Goal: Task Accomplishment & Management: Use online tool/utility

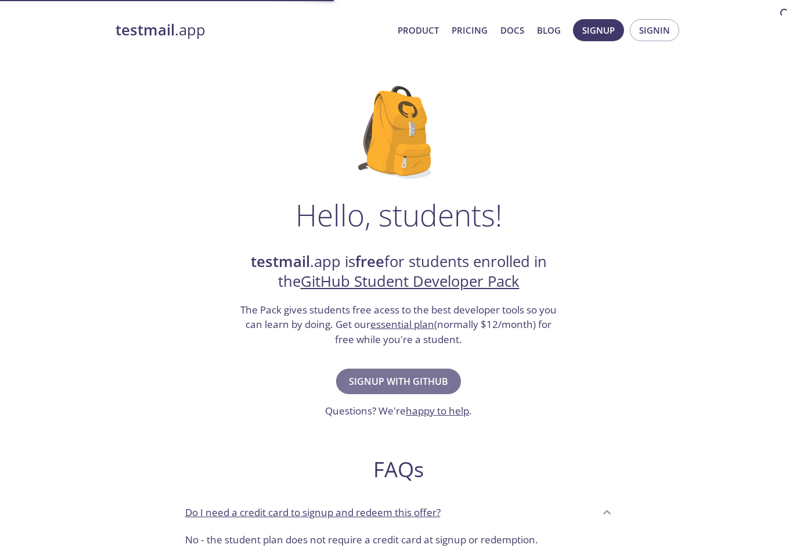
click at [424, 383] on span "Signup with GitHub" at bounding box center [398, 381] width 99 height 16
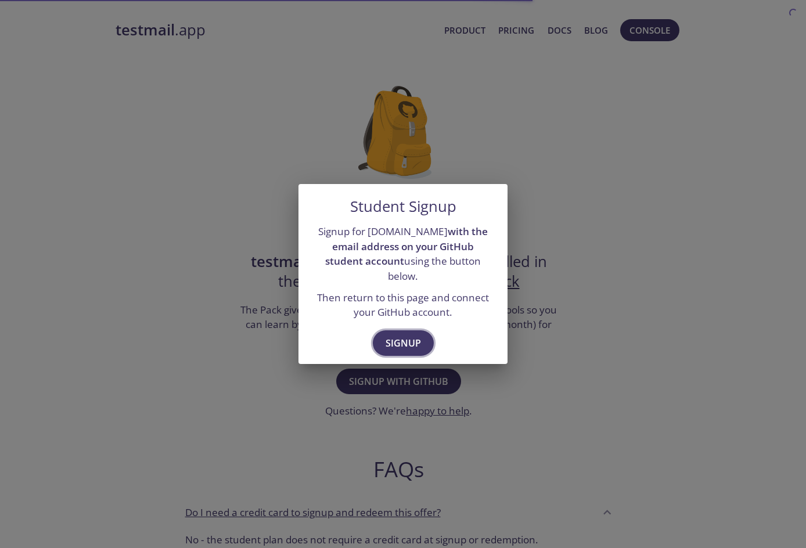
click at [412, 340] on span "Signup" at bounding box center [403, 343] width 35 height 16
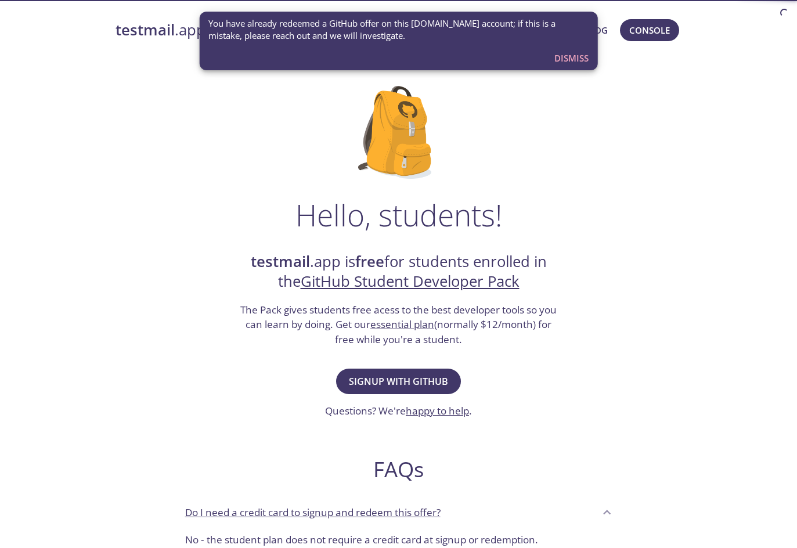
click at [576, 62] on span "Dismiss" at bounding box center [572, 58] width 34 height 15
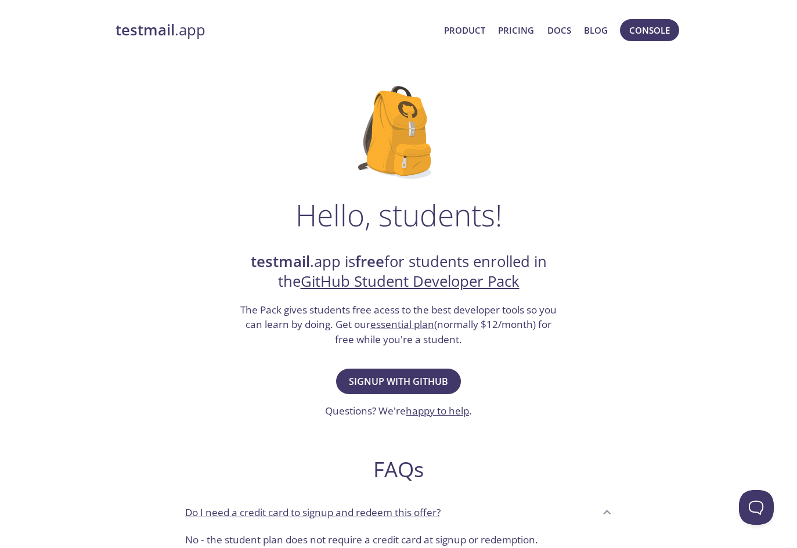
click at [166, 35] on strong "testmail" at bounding box center [145, 30] width 59 height 20
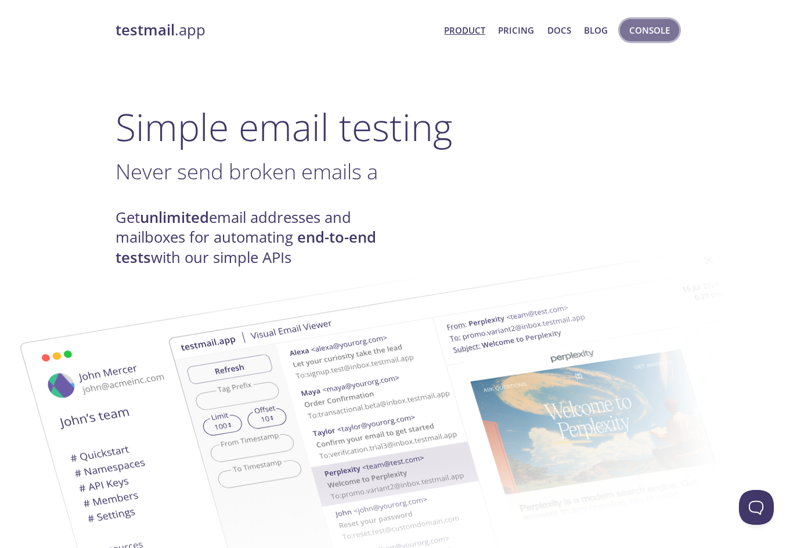
click at [658, 32] on span "Console" at bounding box center [650, 30] width 41 height 15
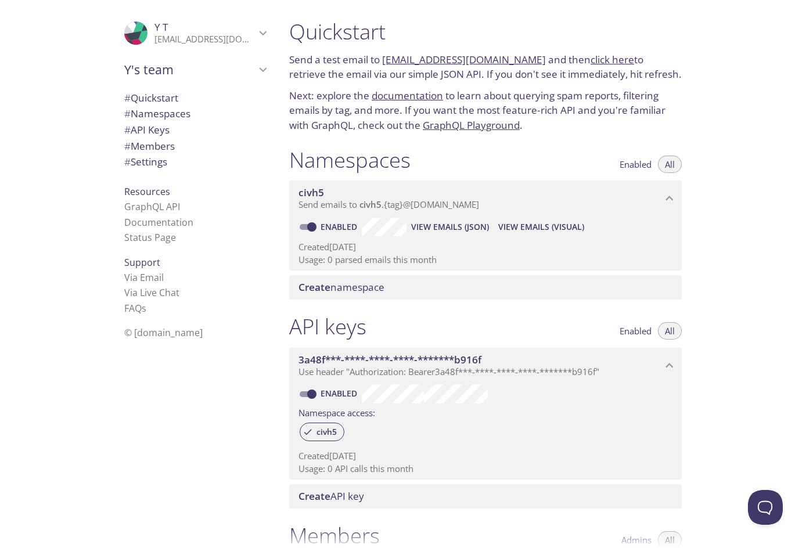
click at [504, 200] on p "Send emails to civh5 . {tag} @[DOMAIN_NAME]" at bounding box center [481, 205] width 364 height 12
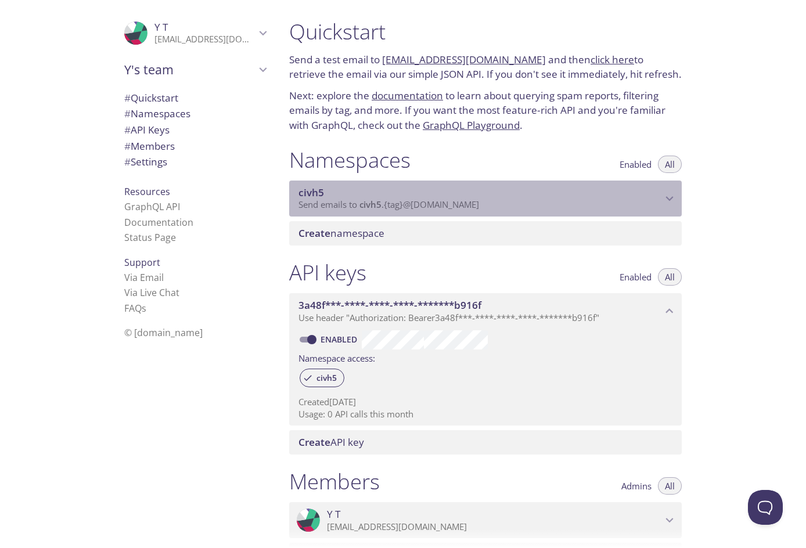
click at [504, 200] on p "Send emails to civh5 . {tag} @[DOMAIN_NAME]" at bounding box center [481, 205] width 364 height 12
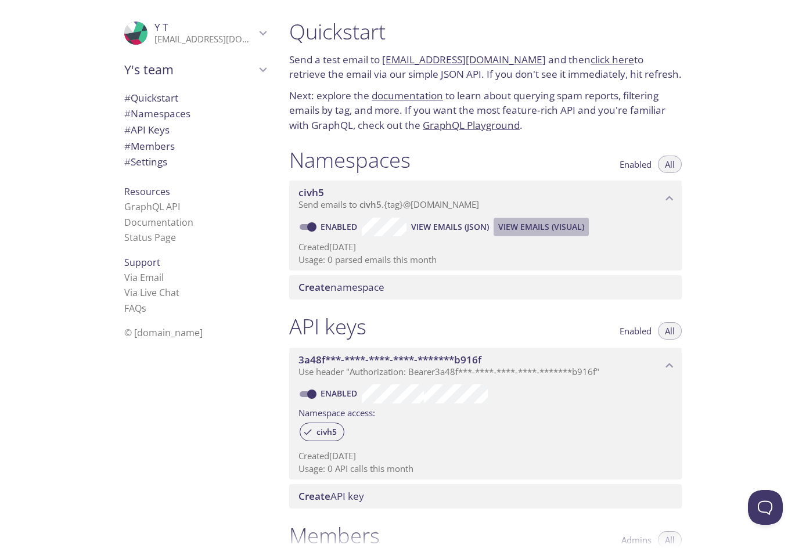
click at [529, 224] on span "View Emails (Visual)" at bounding box center [541, 227] width 86 height 14
click at [489, 207] on p "Send emails to civh5 . {tag} @[DOMAIN_NAME]" at bounding box center [481, 205] width 364 height 12
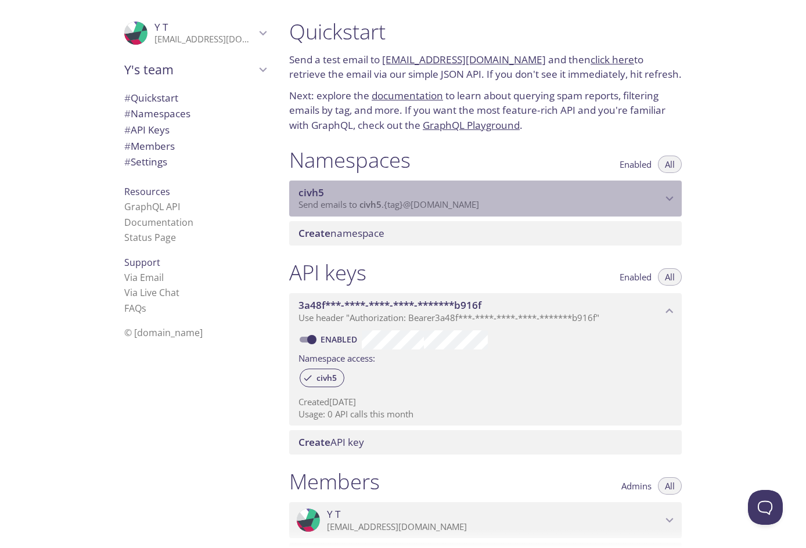
click at [489, 207] on p "Send emails to civh5 . {tag} @[DOMAIN_NAME]" at bounding box center [481, 205] width 364 height 12
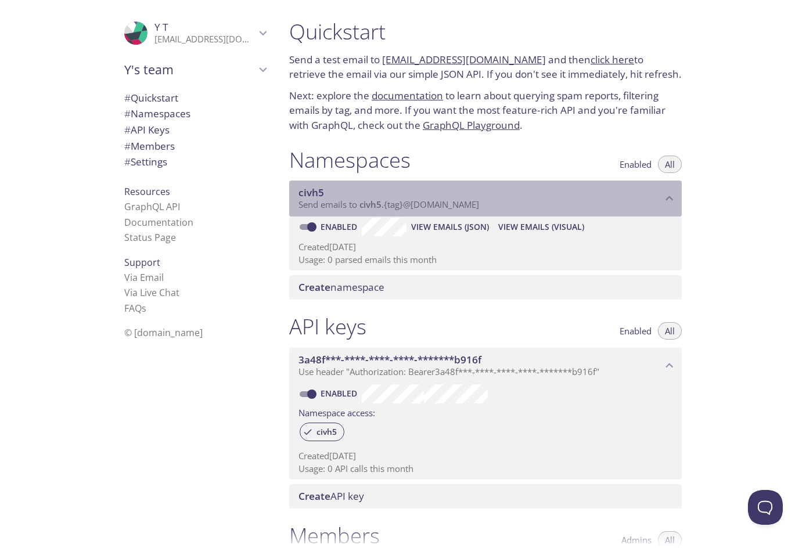
drag, startPoint x: 502, startPoint y: 204, endPoint x: 382, endPoint y: 206, distance: 120.2
click at [382, 206] on p "Send emails to civh5 . {tag} @[DOMAIN_NAME]" at bounding box center [481, 205] width 364 height 12
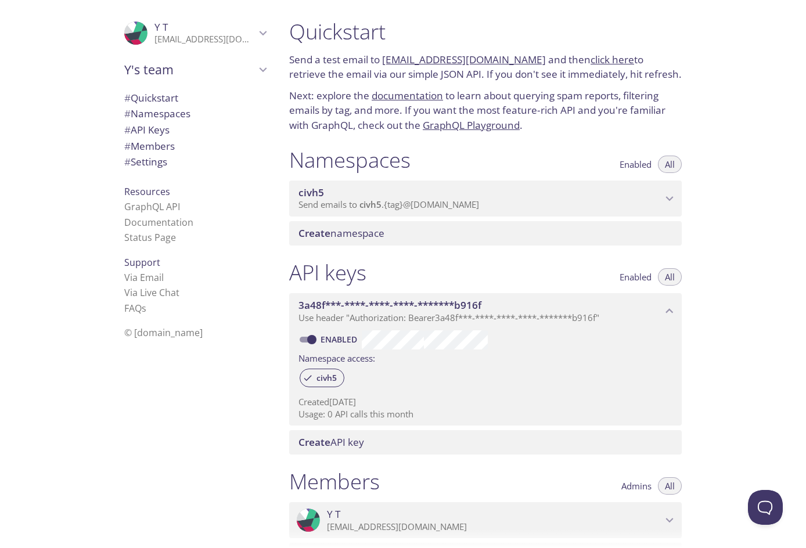
click at [674, 164] on span "All" at bounding box center [670, 164] width 10 height 0
click at [640, 164] on span "Enabled" at bounding box center [636, 164] width 32 height 0
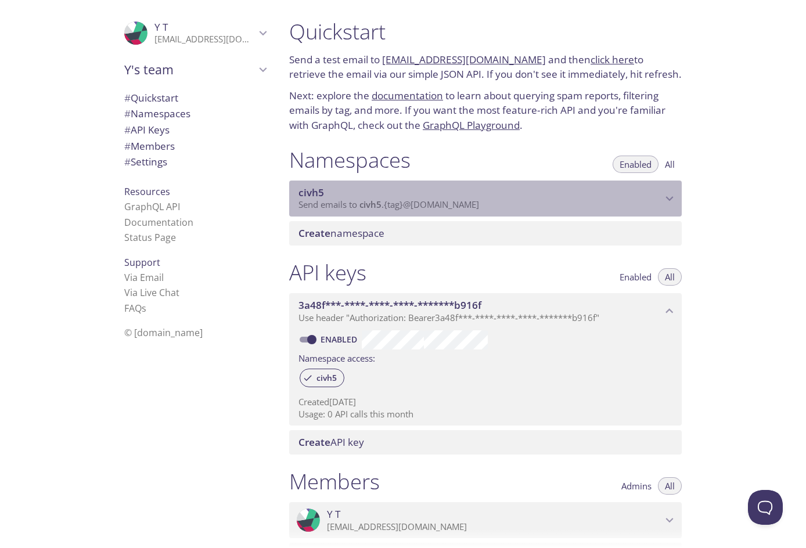
click at [666, 185] on div "civh5 Send emails to civh5 . {tag} @[DOMAIN_NAME]" at bounding box center [485, 199] width 393 height 36
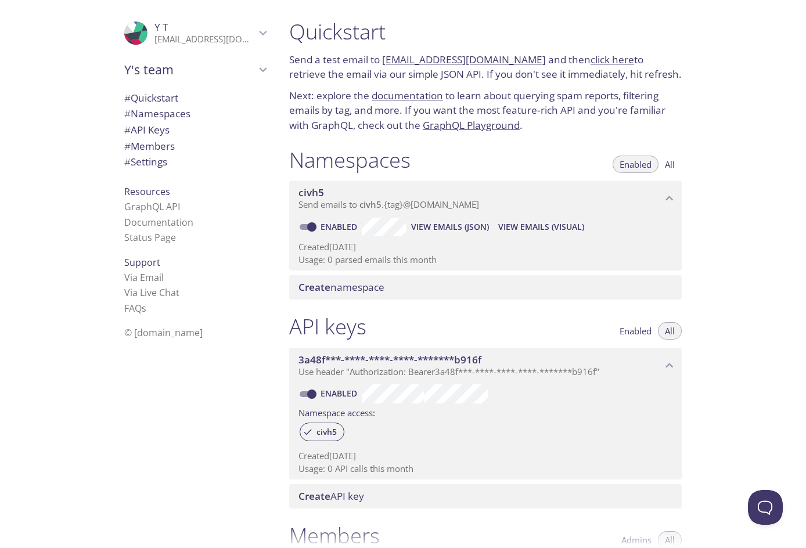
click at [365, 285] on span "Create namespace" at bounding box center [342, 287] width 86 height 13
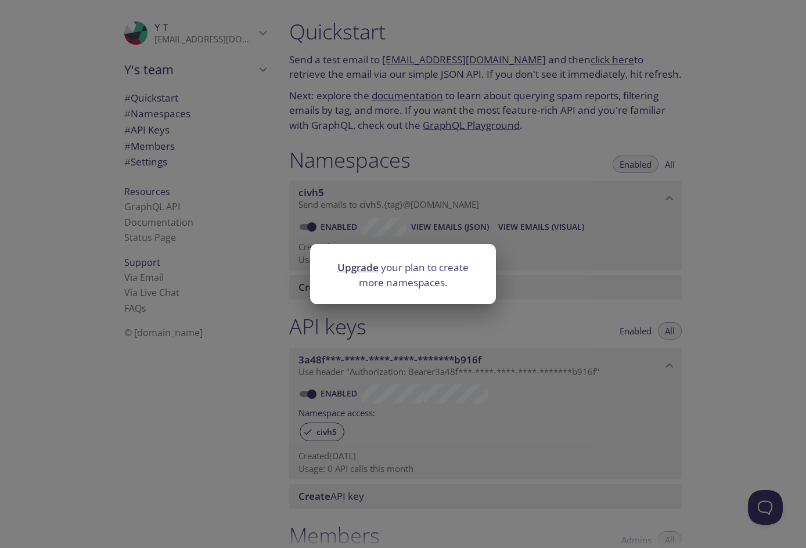
click at [534, 212] on div "Upgrade your plan to create more namespaces." at bounding box center [403, 274] width 806 height 548
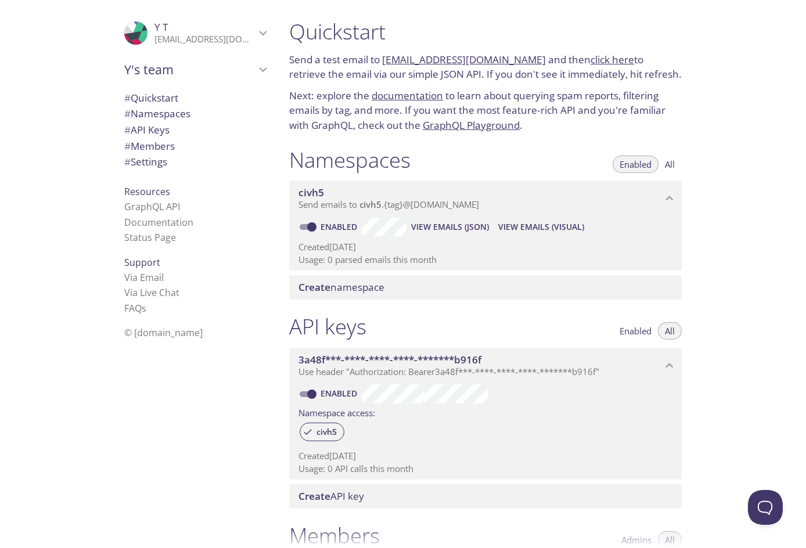
click at [308, 225] on input "Enabled" at bounding box center [312, 227] width 42 height 14
checkbox input "false"
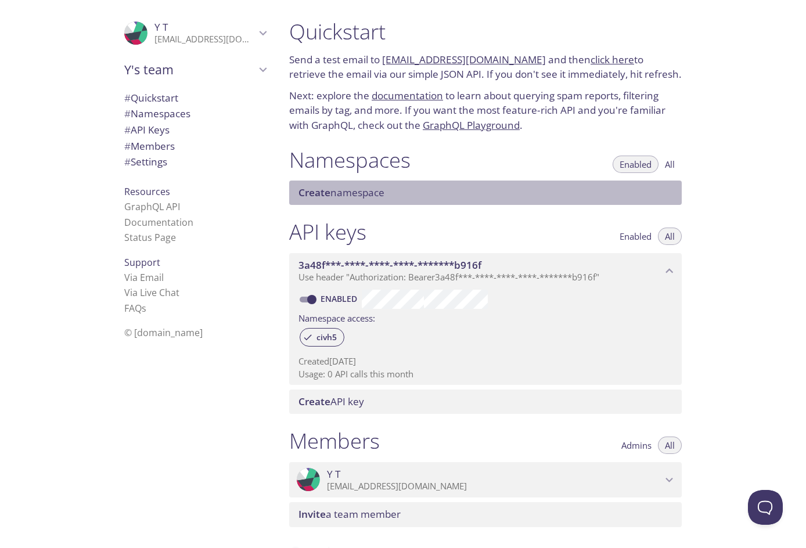
click at [307, 195] on span "Create" at bounding box center [315, 192] width 32 height 13
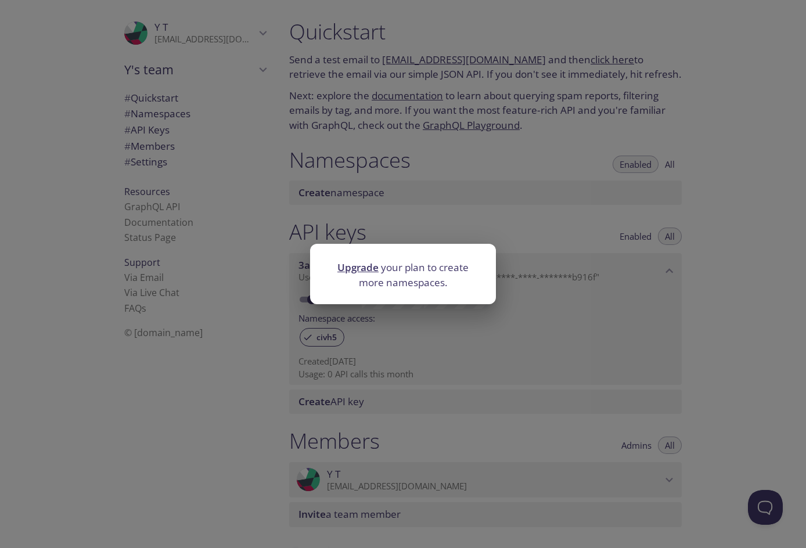
click at [448, 268] on p "Upgrade your plan to create more namespaces." at bounding box center [403, 275] width 158 height 30
click at [583, 182] on div "Upgrade your plan to create more namespaces." at bounding box center [403, 274] width 806 height 548
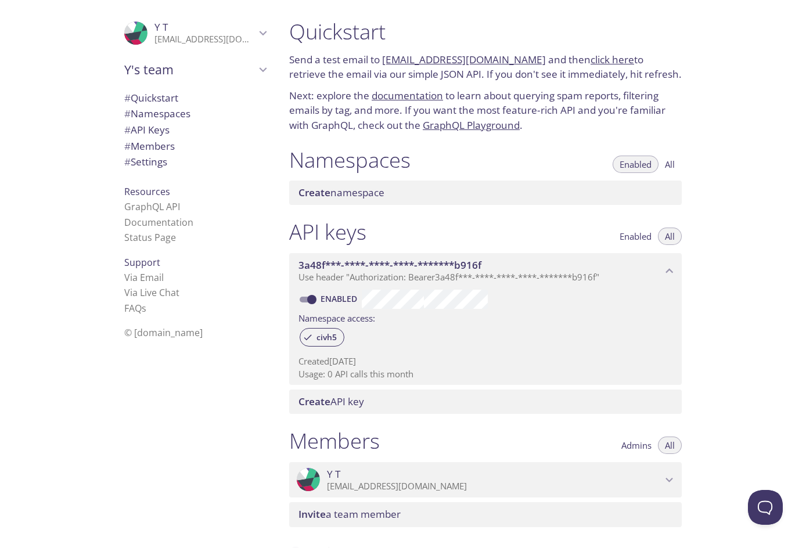
click at [380, 186] on span "Create namespace" at bounding box center [342, 192] width 86 height 13
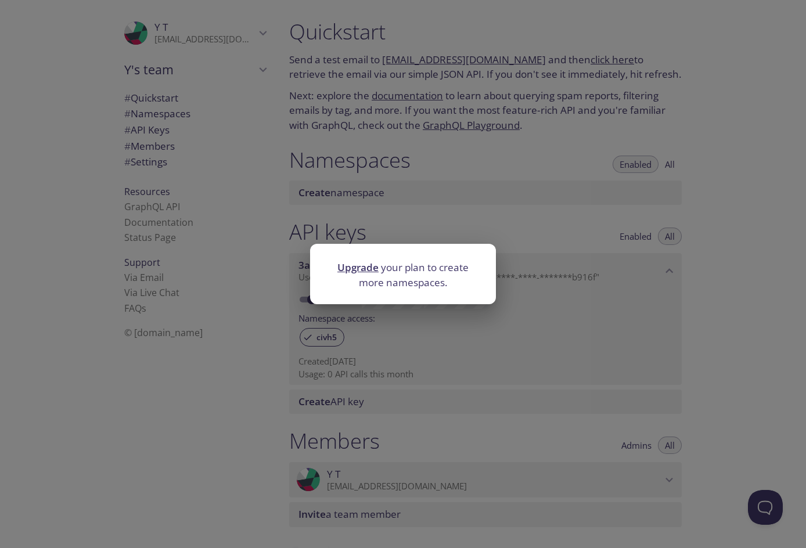
click at [351, 263] on link "Upgrade" at bounding box center [357, 267] width 41 height 13
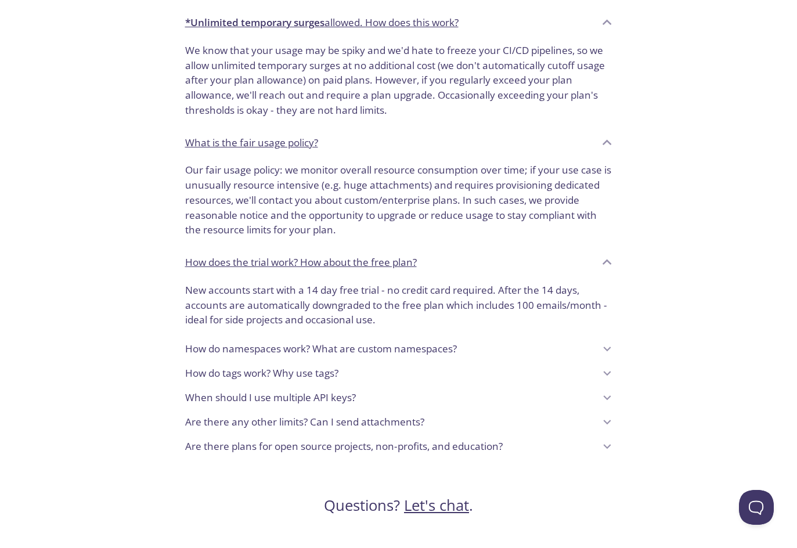
scroll to position [813, 0]
